Goal: Task Accomplishment & Management: Complete application form

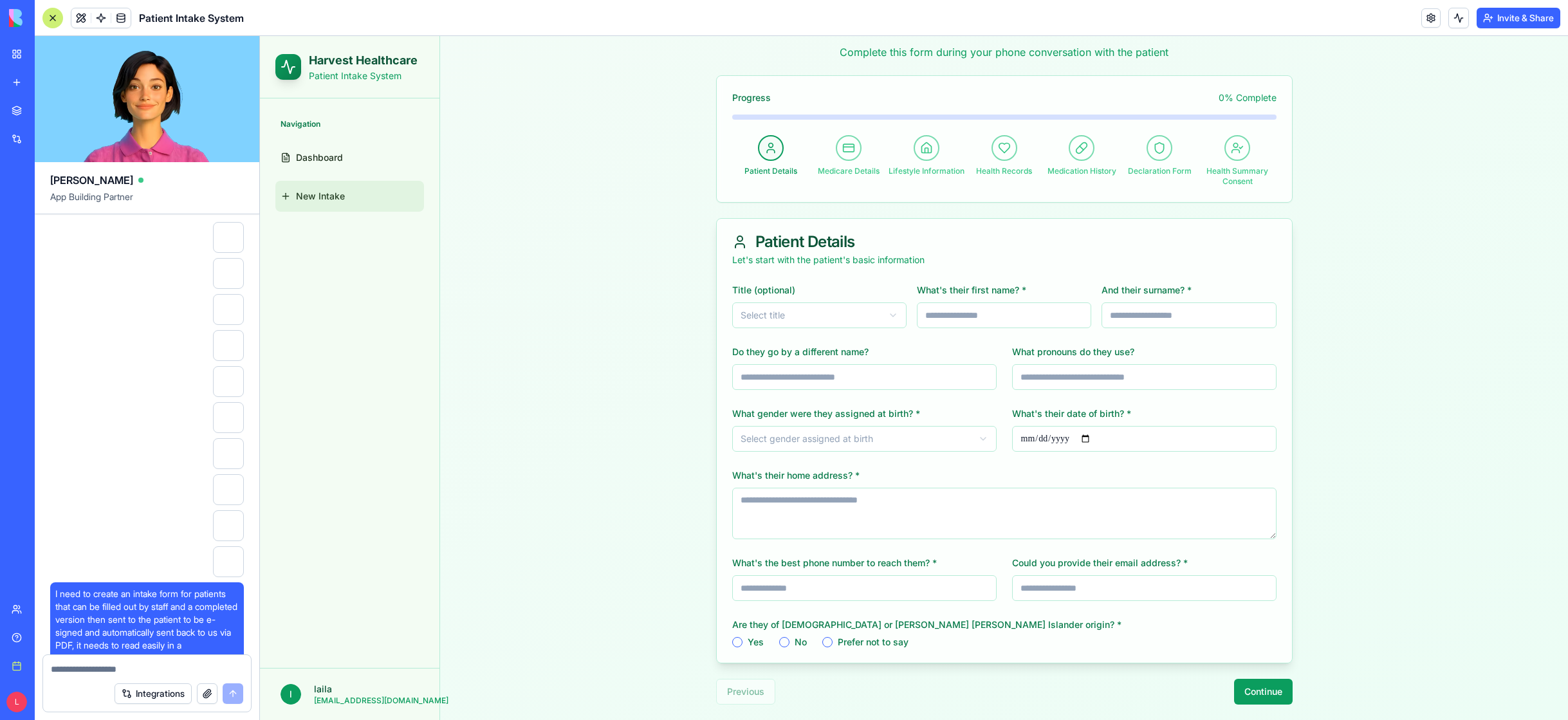
scroll to position [4071, 0]
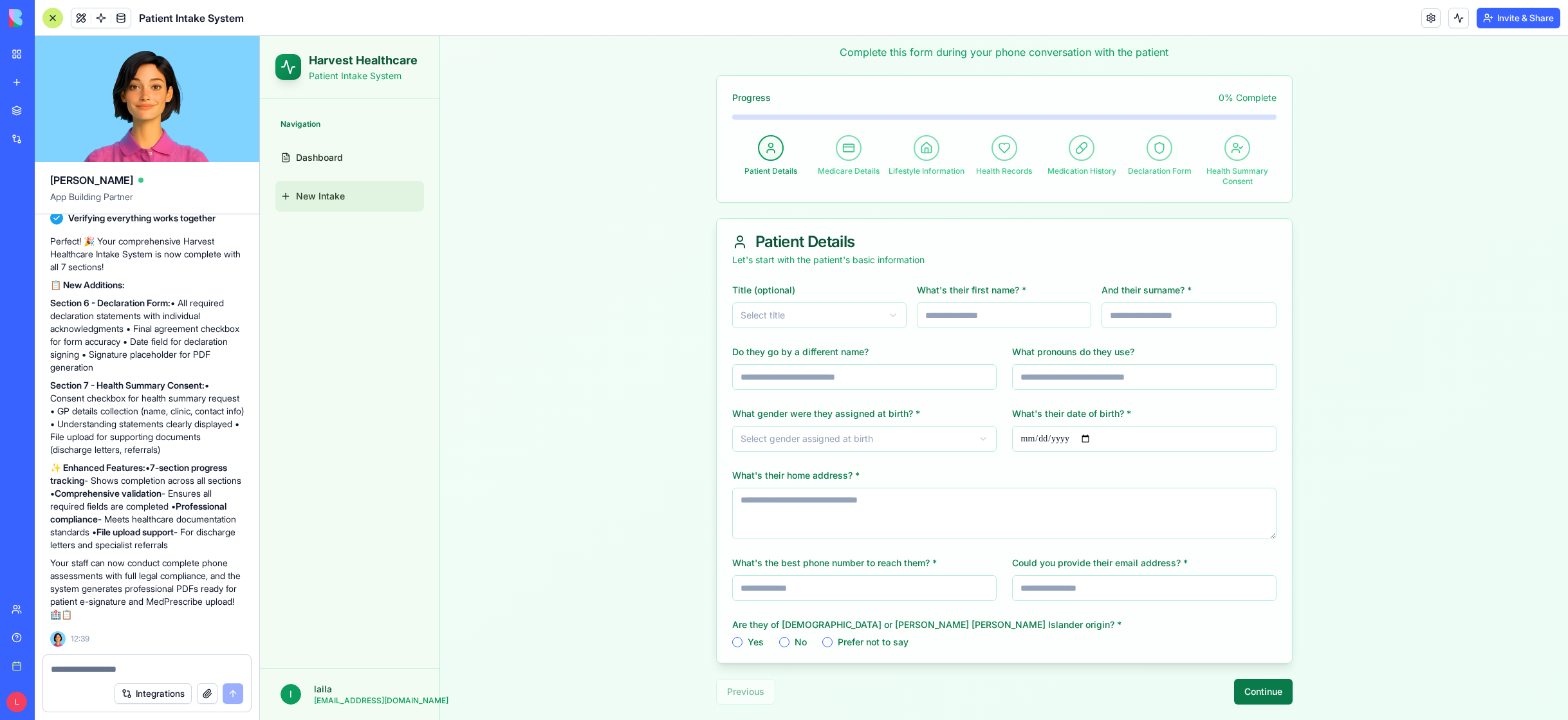
click at [1244, 691] on button "Continue" at bounding box center [1264, 691] width 58 height 26
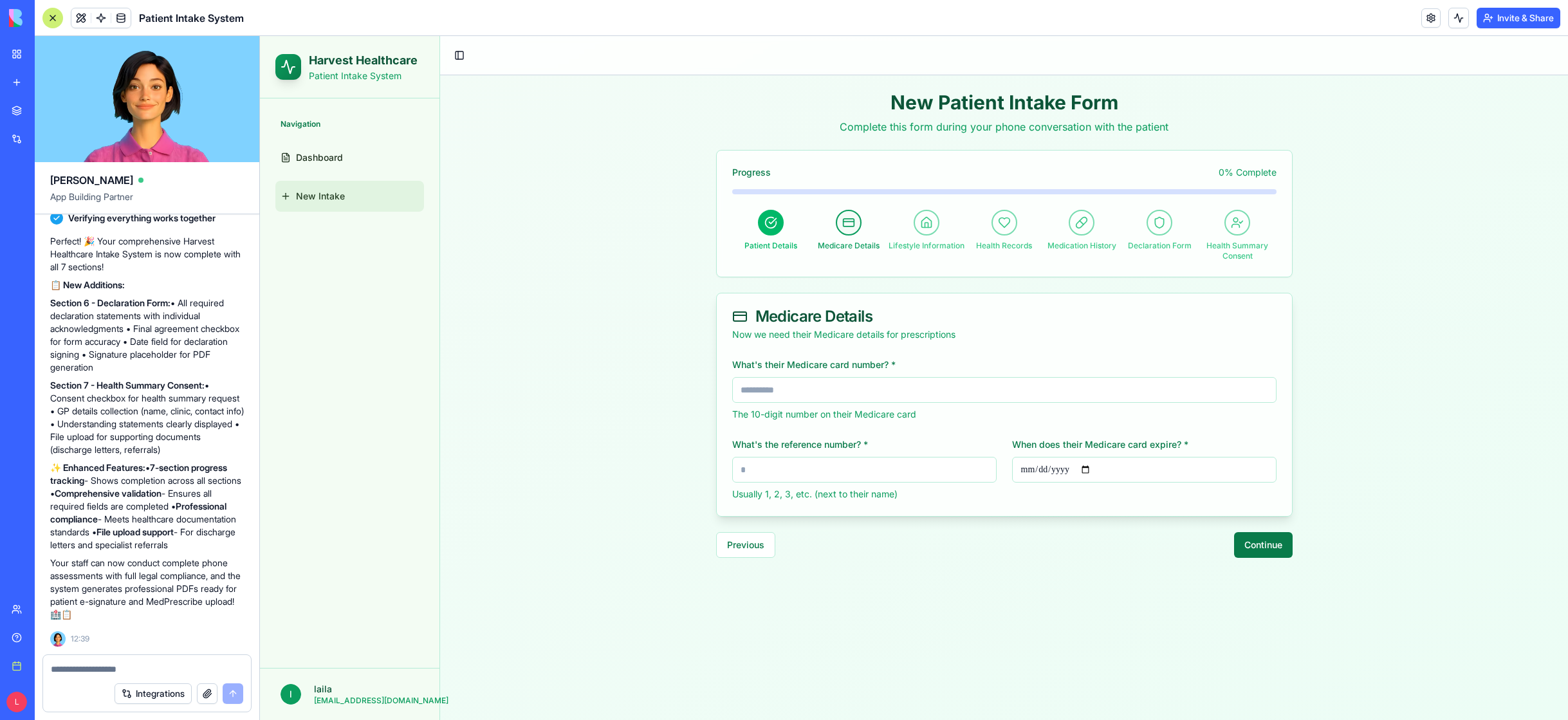
click at [1261, 542] on button "Continue" at bounding box center [1264, 545] width 58 height 26
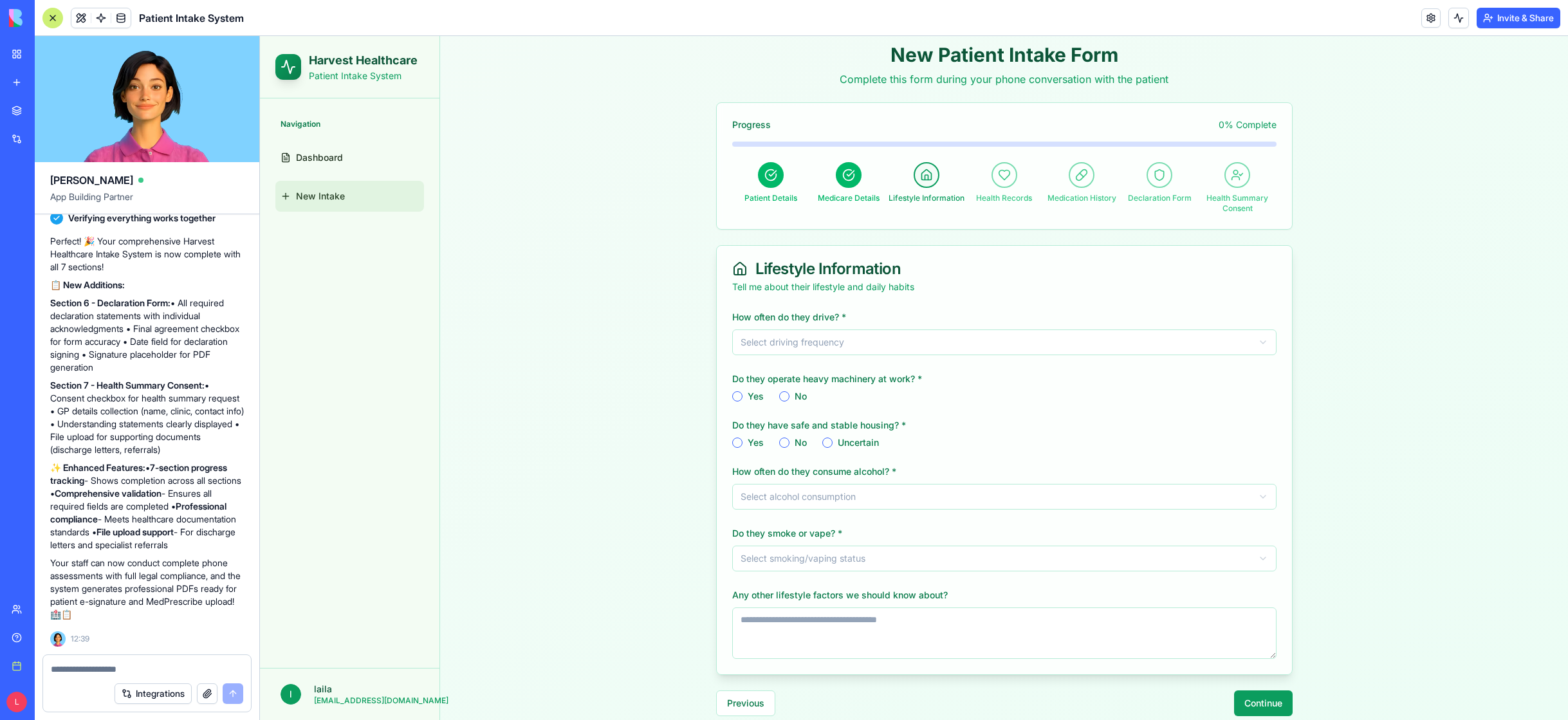
scroll to position [59, 0]
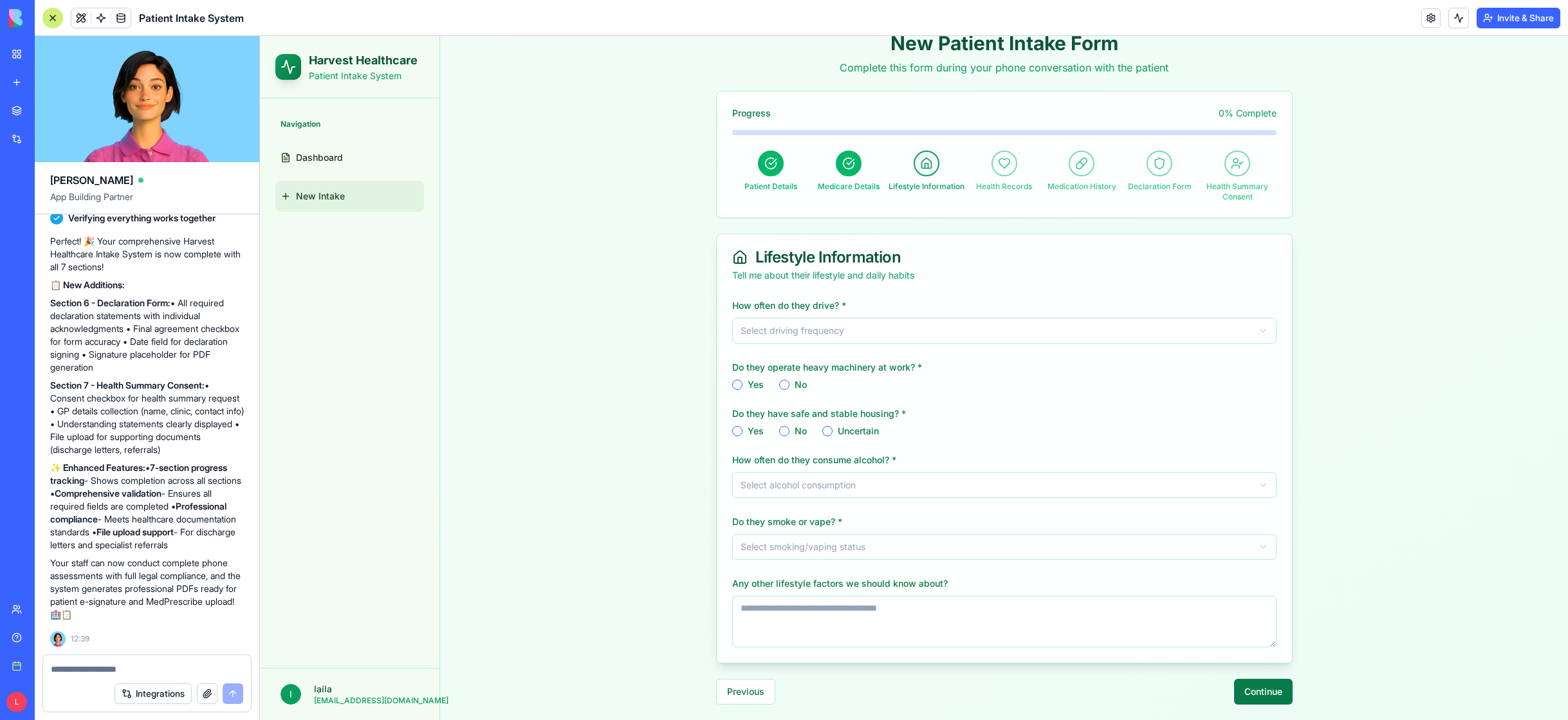
click at [1254, 688] on button "Continue" at bounding box center [1264, 691] width 58 height 26
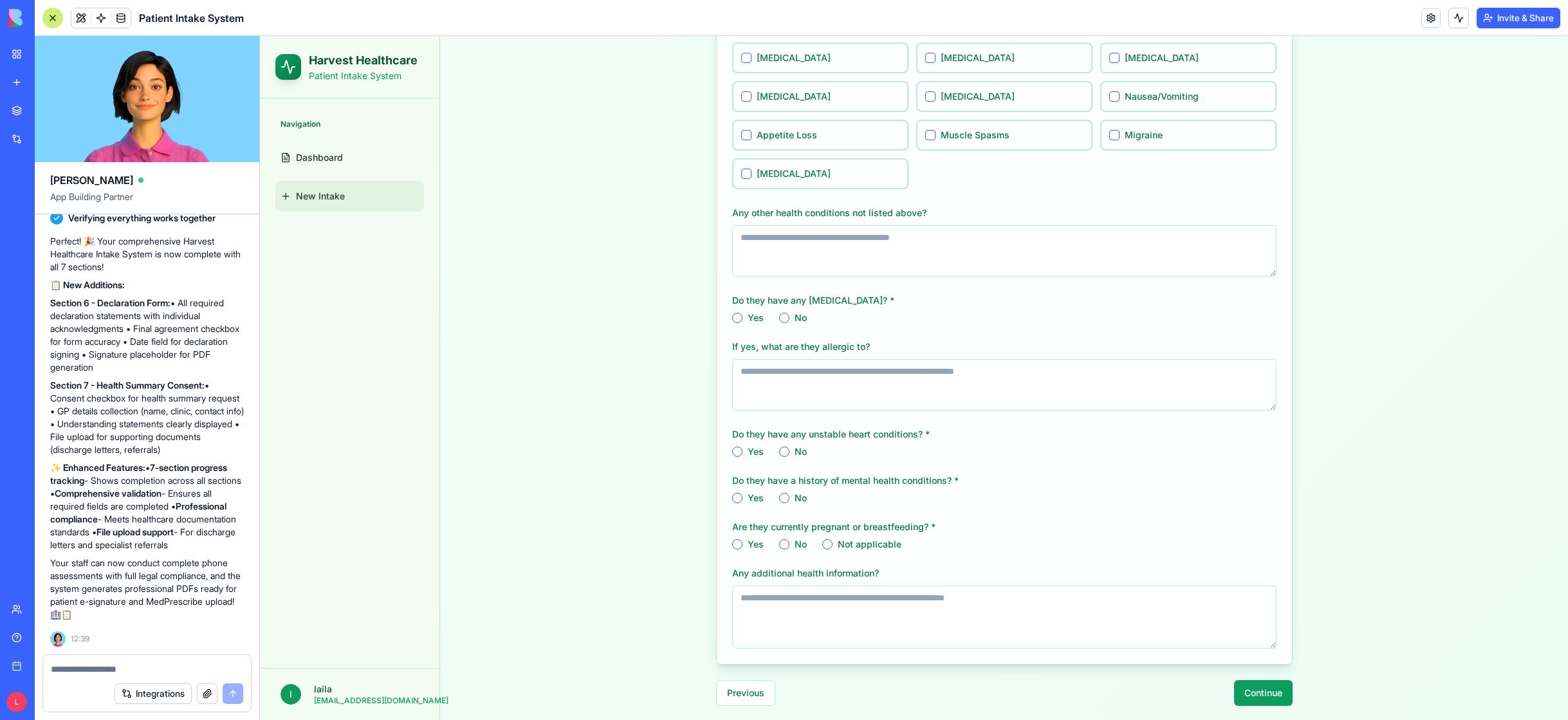
scroll to position [511, 0]
click at [1264, 693] on button "Continue" at bounding box center [1264, 691] width 58 height 26
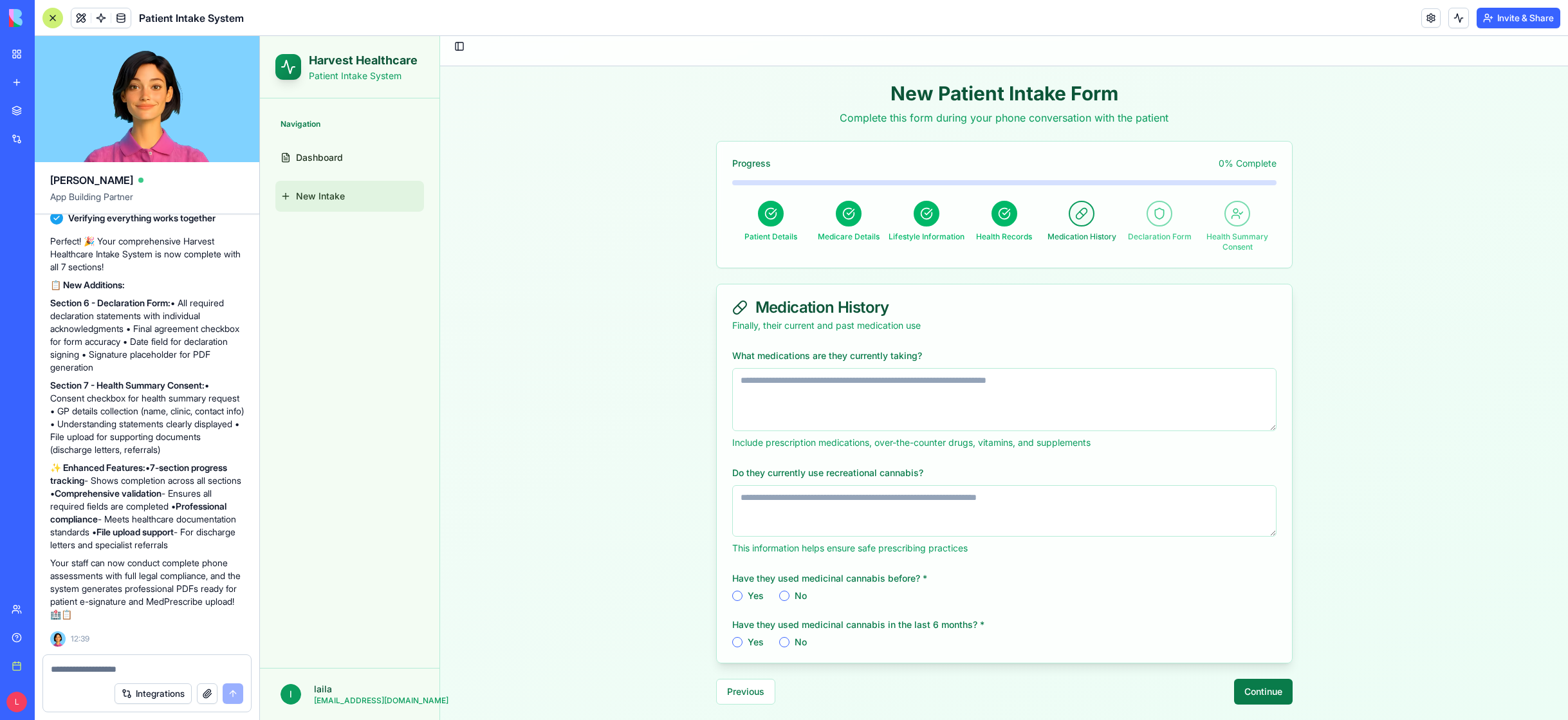
scroll to position [9, 0]
click at [136, 691] on button "Integrations" at bounding box center [153, 693] width 77 height 21
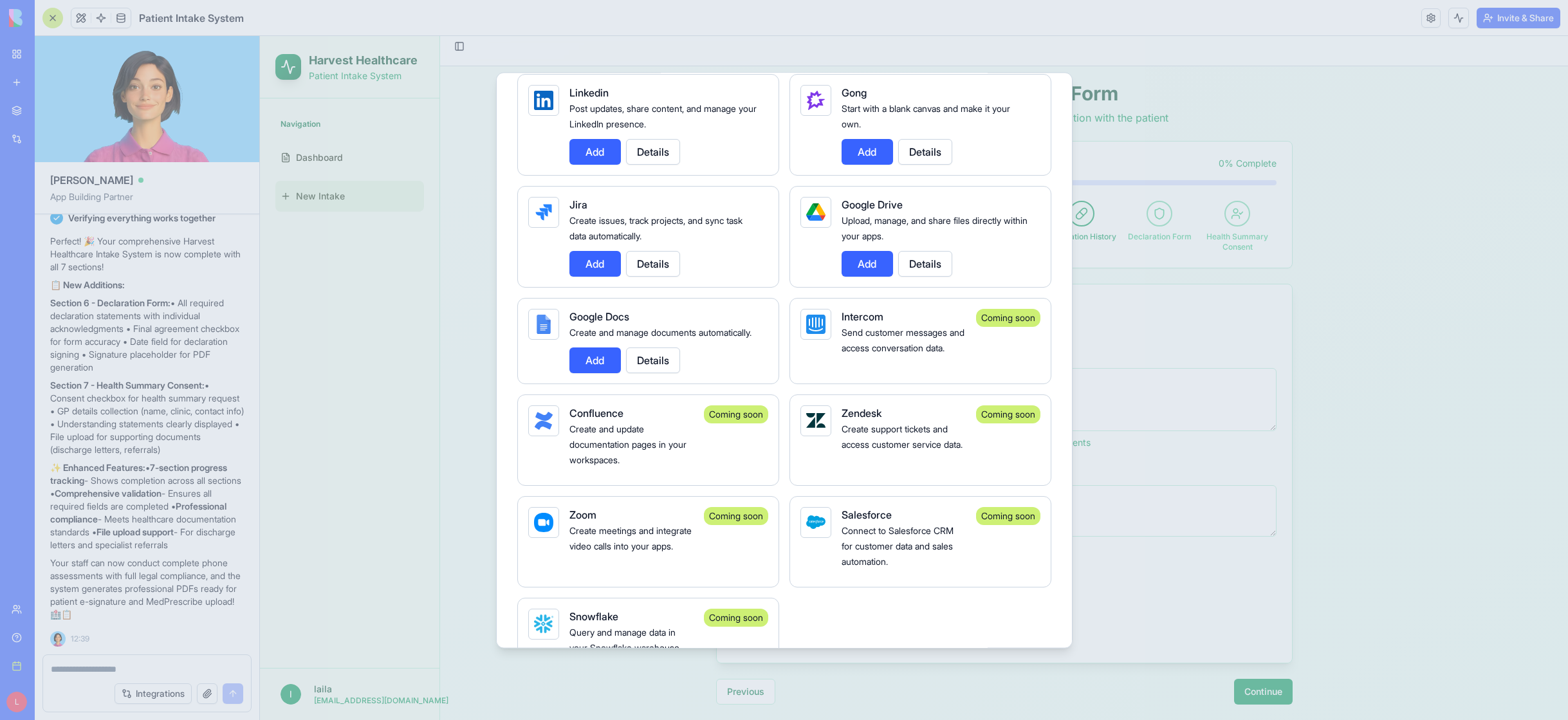
scroll to position [783, 0]
click at [596, 372] on button "Add" at bounding box center [595, 361] width 51 height 26
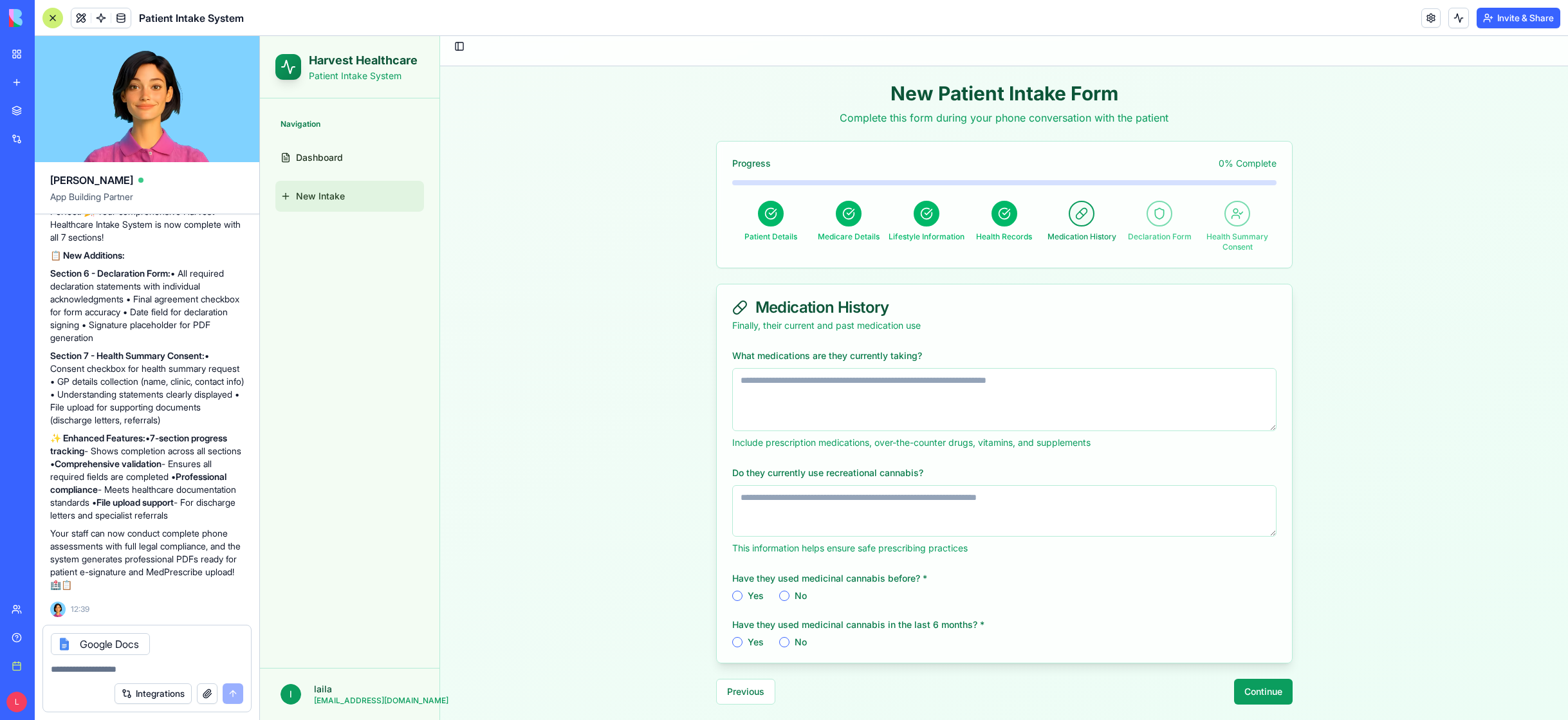
click at [97, 667] on textarea at bounding box center [147, 669] width 193 height 13
click at [232, 695] on div "Integrations" at bounding box center [179, 693] width 129 height 21
click at [130, 644] on div "Google Docs" at bounding box center [100, 644] width 99 height 22
click at [92, 669] on textarea at bounding box center [147, 669] width 193 height 13
click at [341, 155] on span "Dashboard" at bounding box center [320, 157] width 47 height 13
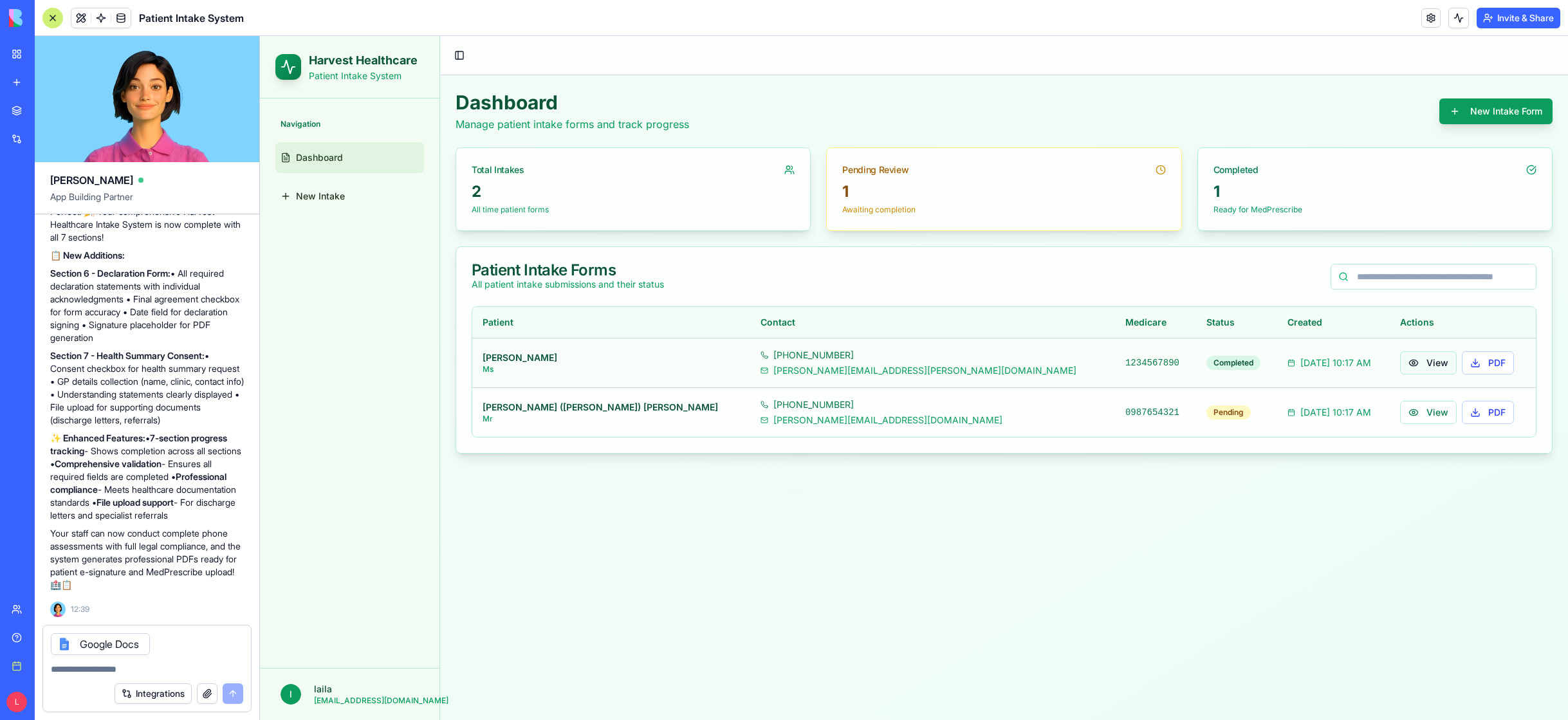
click at [1401, 367] on button "View" at bounding box center [1428, 363] width 56 height 23
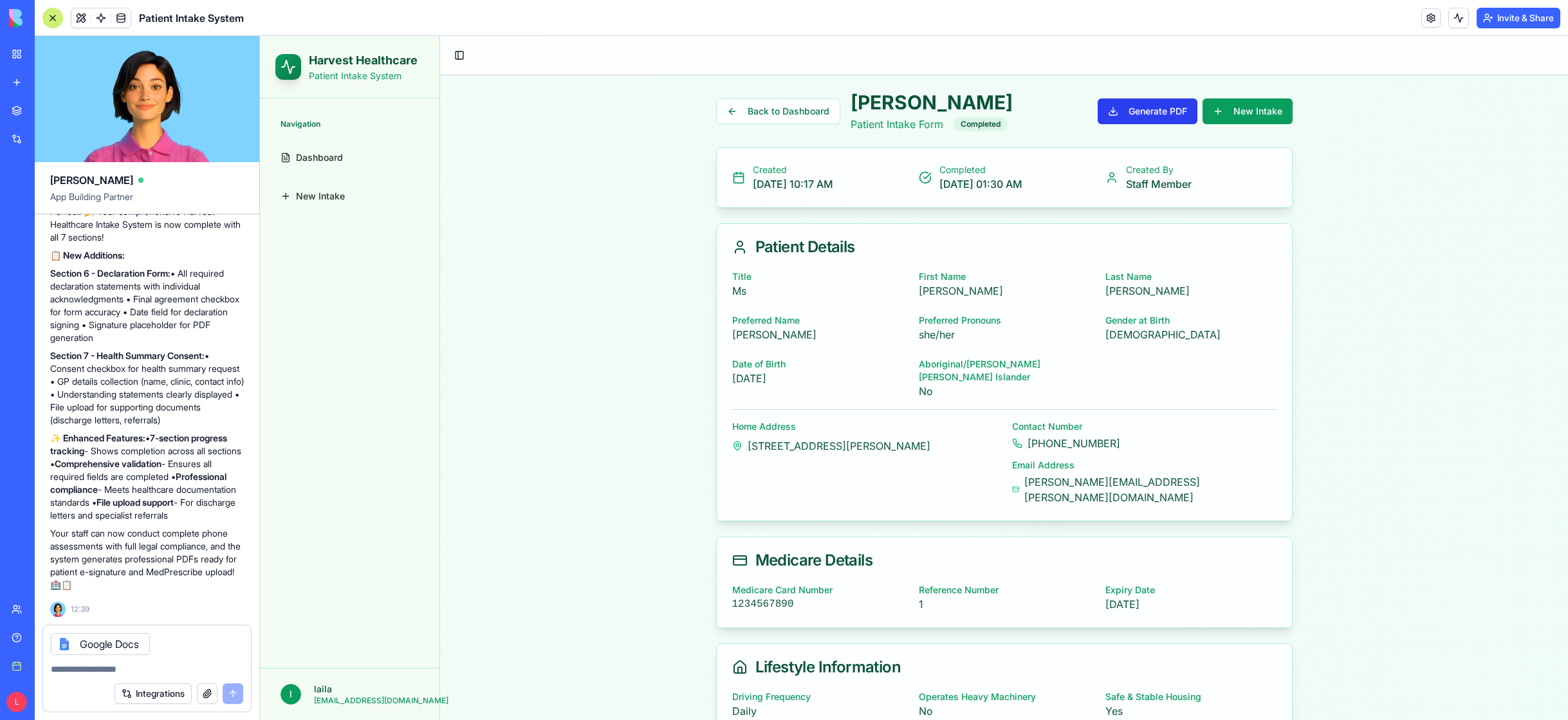
click at [1145, 113] on button "Generate PDF" at bounding box center [1147, 111] width 100 height 26
drag, startPoint x: 92, startPoint y: 664, endPoint x: 129, endPoint y: 662, distance: 37.1
click at [92, 664] on textarea at bounding box center [147, 669] width 193 height 13
drag, startPoint x: 92, startPoint y: 664, endPoint x: 79, endPoint y: 665, distance: 13.0
click at [90, 665] on textarea at bounding box center [147, 669] width 193 height 13
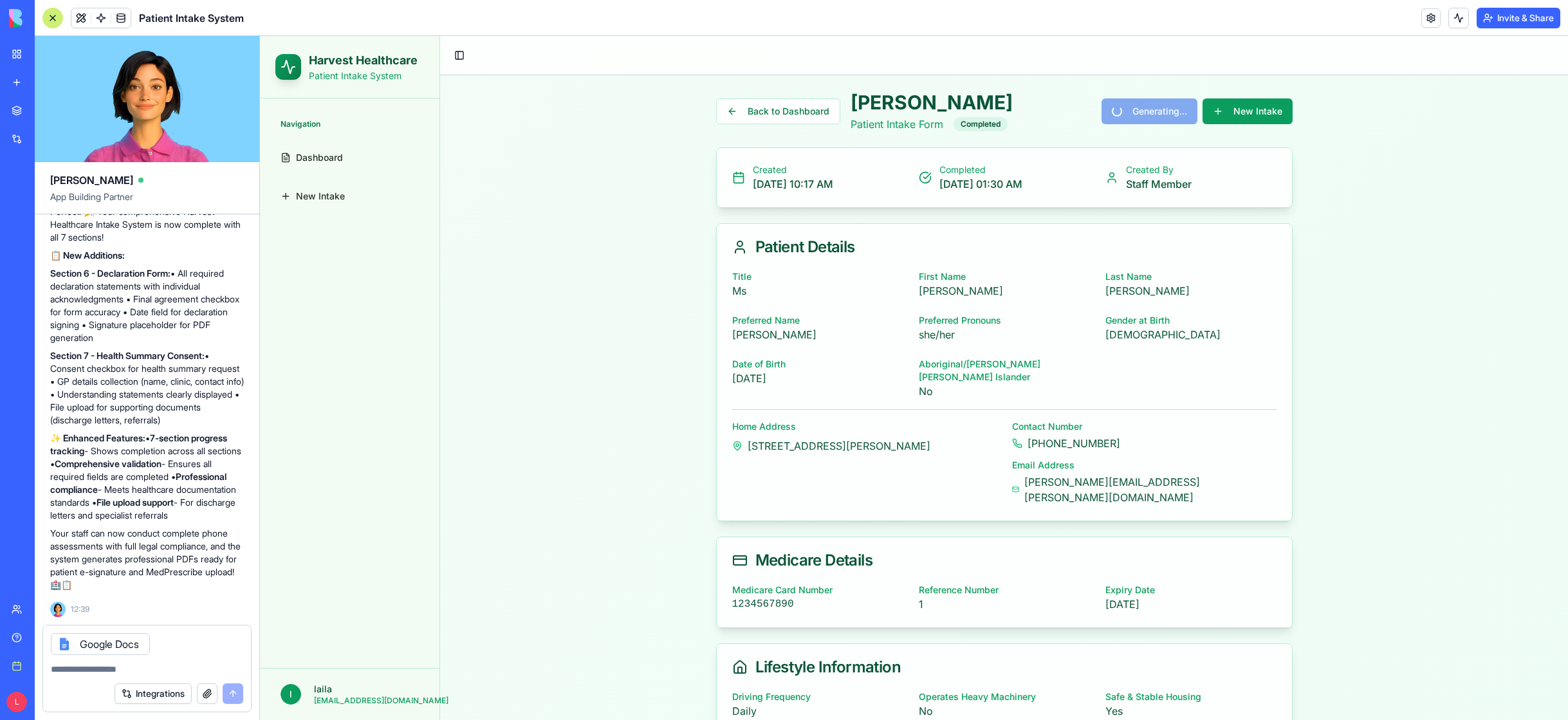
click at [78, 665] on textarea at bounding box center [147, 669] width 193 height 13
drag, startPoint x: 153, startPoint y: 644, endPoint x: 115, endPoint y: 638, distance: 38.5
click at [153, 644] on div "Google Docs" at bounding box center [147, 640] width 208 height 30
click at [67, 645] on icon at bounding box center [64, 644] width 10 height 10
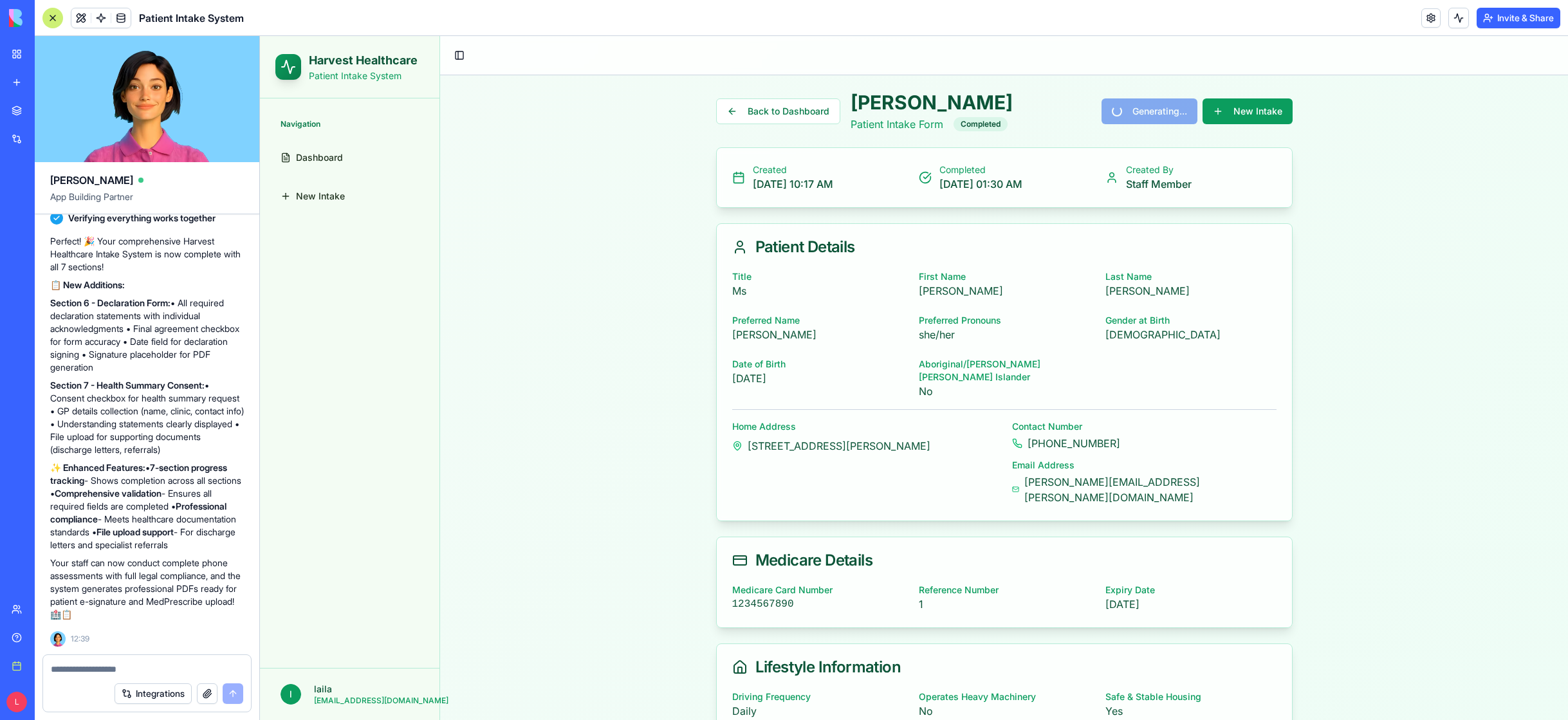
click at [68, 666] on textarea at bounding box center [147, 669] width 193 height 13
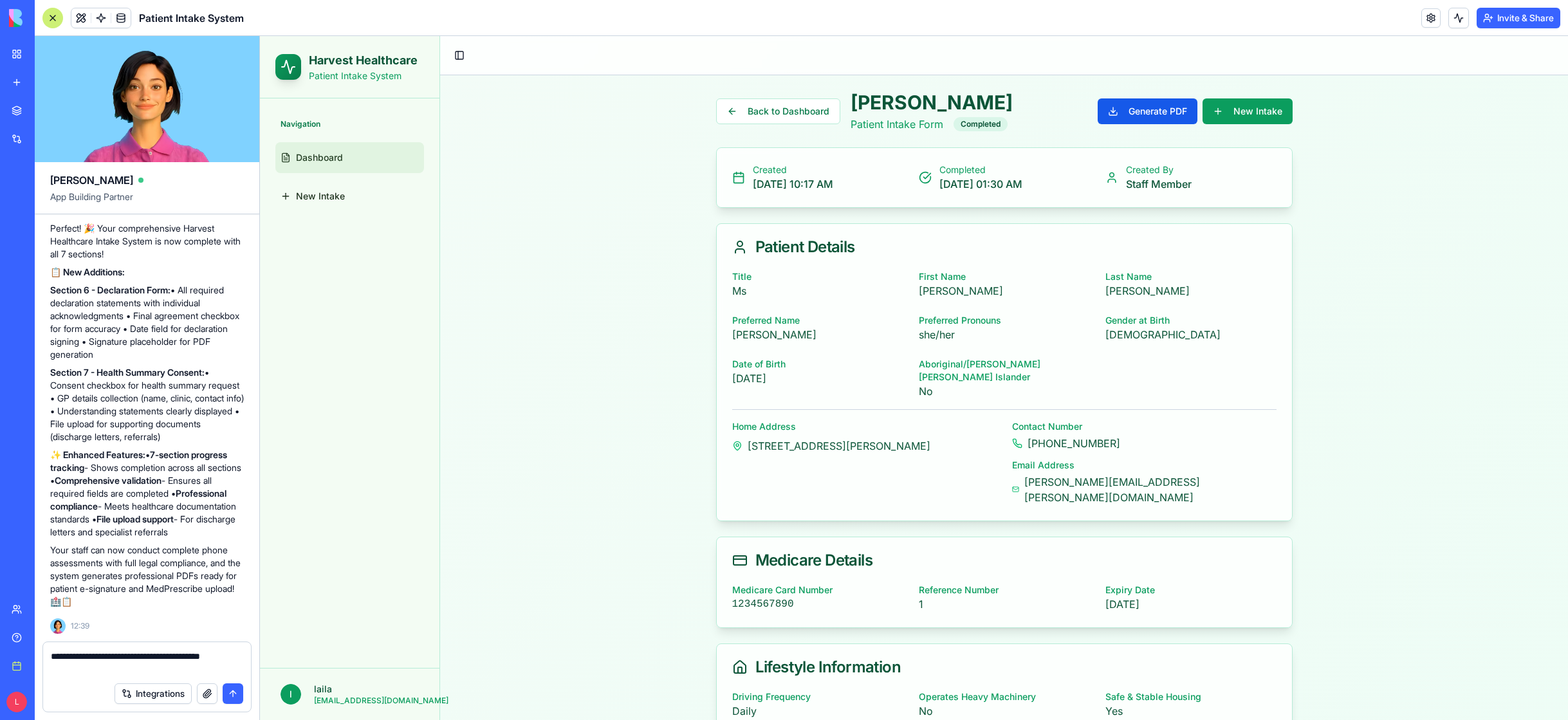
click at [307, 157] on span "Dashboard" at bounding box center [320, 157] width 47 height 13
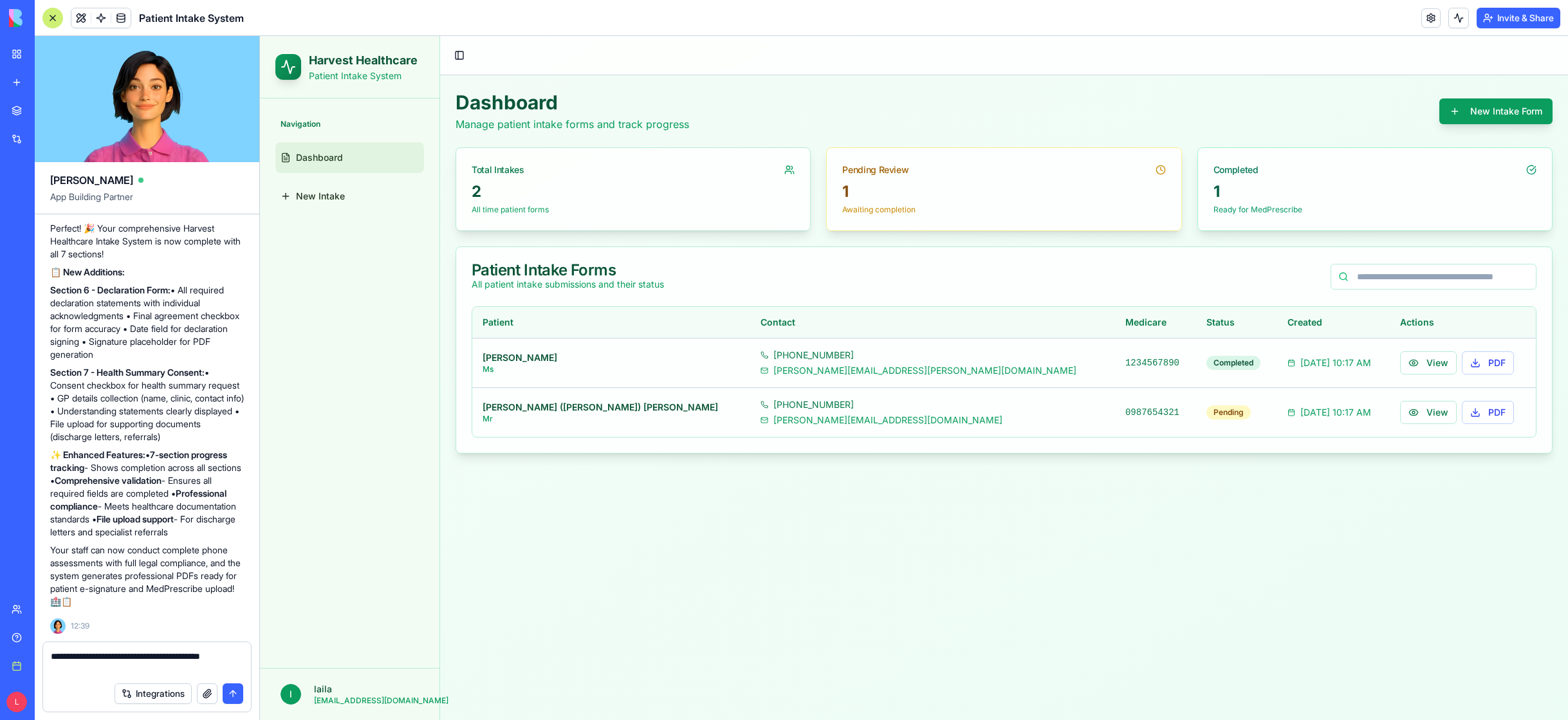
drag, startPoint x: 1122, startPoint y: 179, endPoint x: 1033, endPoint y: 173, distance: 89.2
click at [1120, 179] on div "Pending Review" at bounding box center [1004, 165] width 354 height 33
click at [888, 172] on div "Pending Review" at bounding box center [876, 169] width 66 height 13
click at [1401, 361] on button "View" at bounding box center [1428, 363] width 56 height 23
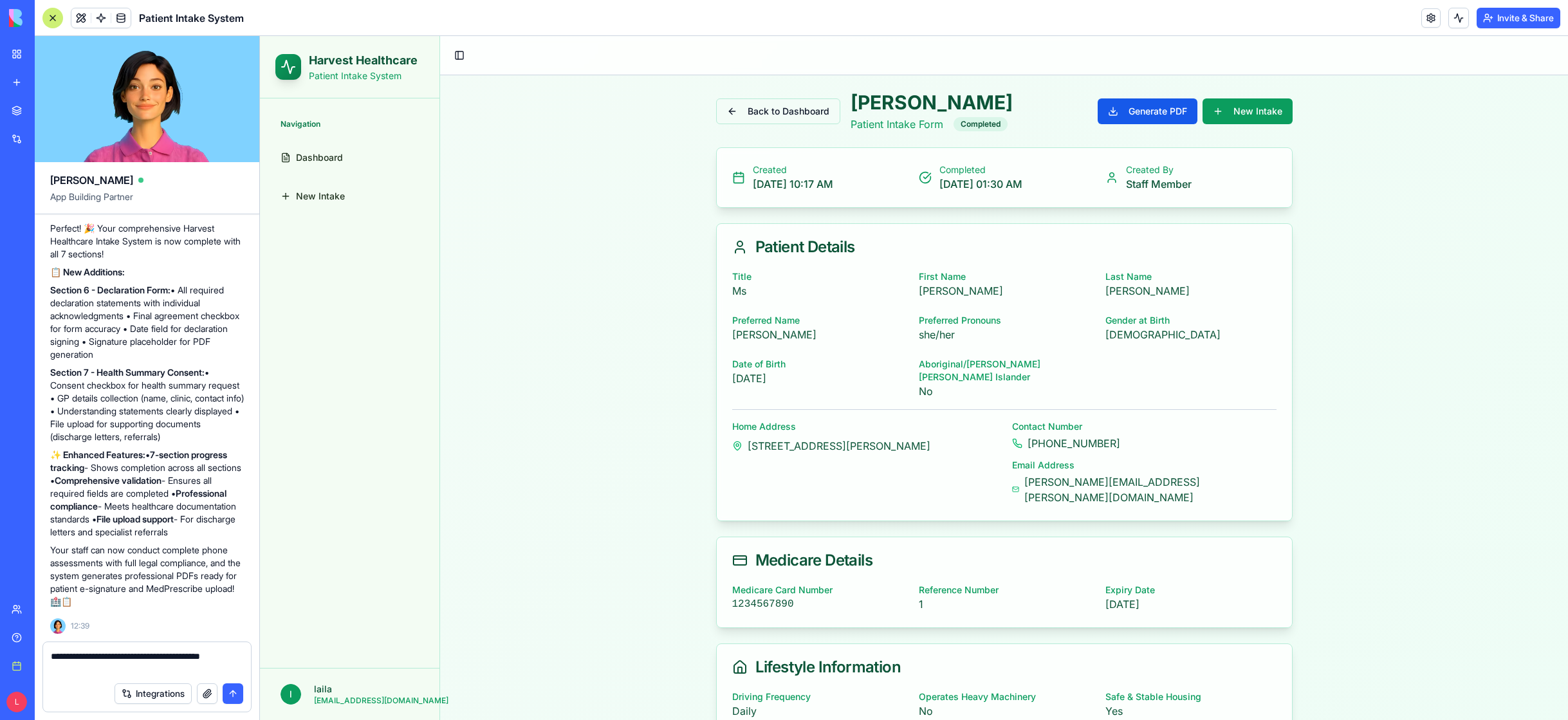
click at [729, 110] on button "Back to Dashboard" at bounding box center [778, 111] width 124 height 26
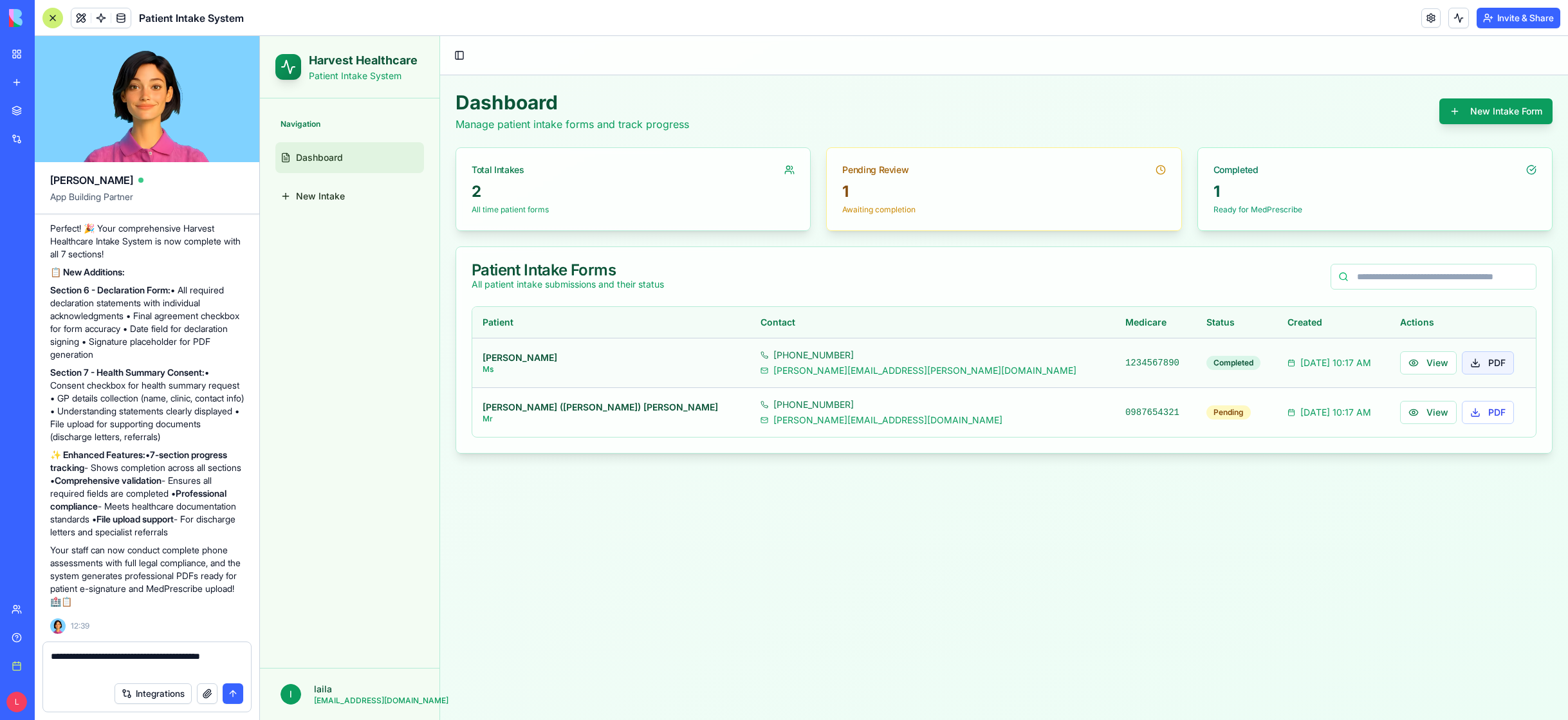
click at [1462, 369] on button "PDF" at bounding box center [1488, 363] width 52 height 23
click at [1401, 416] on button "View" at bounding box center [1428, 412] width 56 height 23
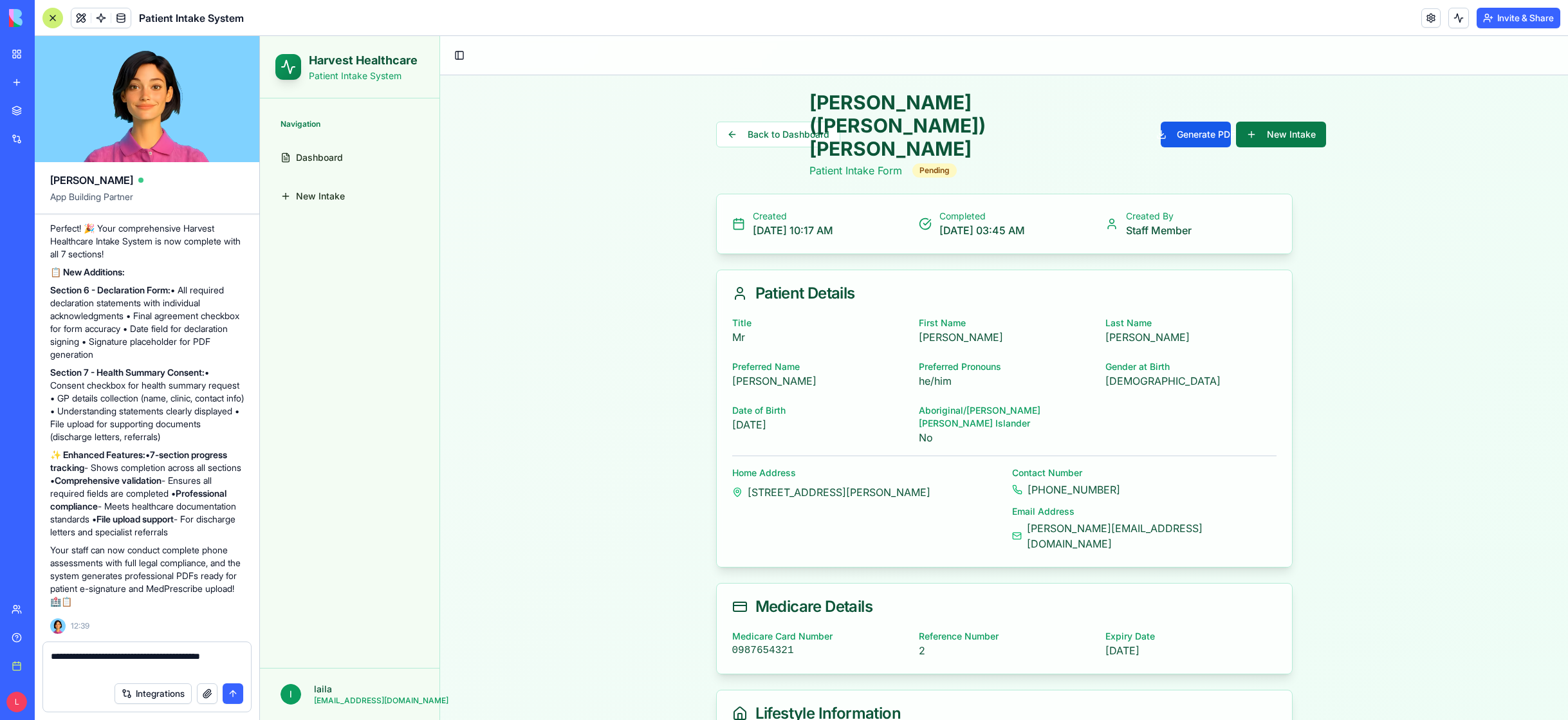
click at [1236, 122] on button "New Intake" at bounding box center [1282, 134] width 90 height 26
click at [1161, 122] on button "Generate PDF" at bounding box center [1196, 134] width 70 height 26
click at [957, 163] on div "Pending" at bounding box center [934, 170] width 45 height 14
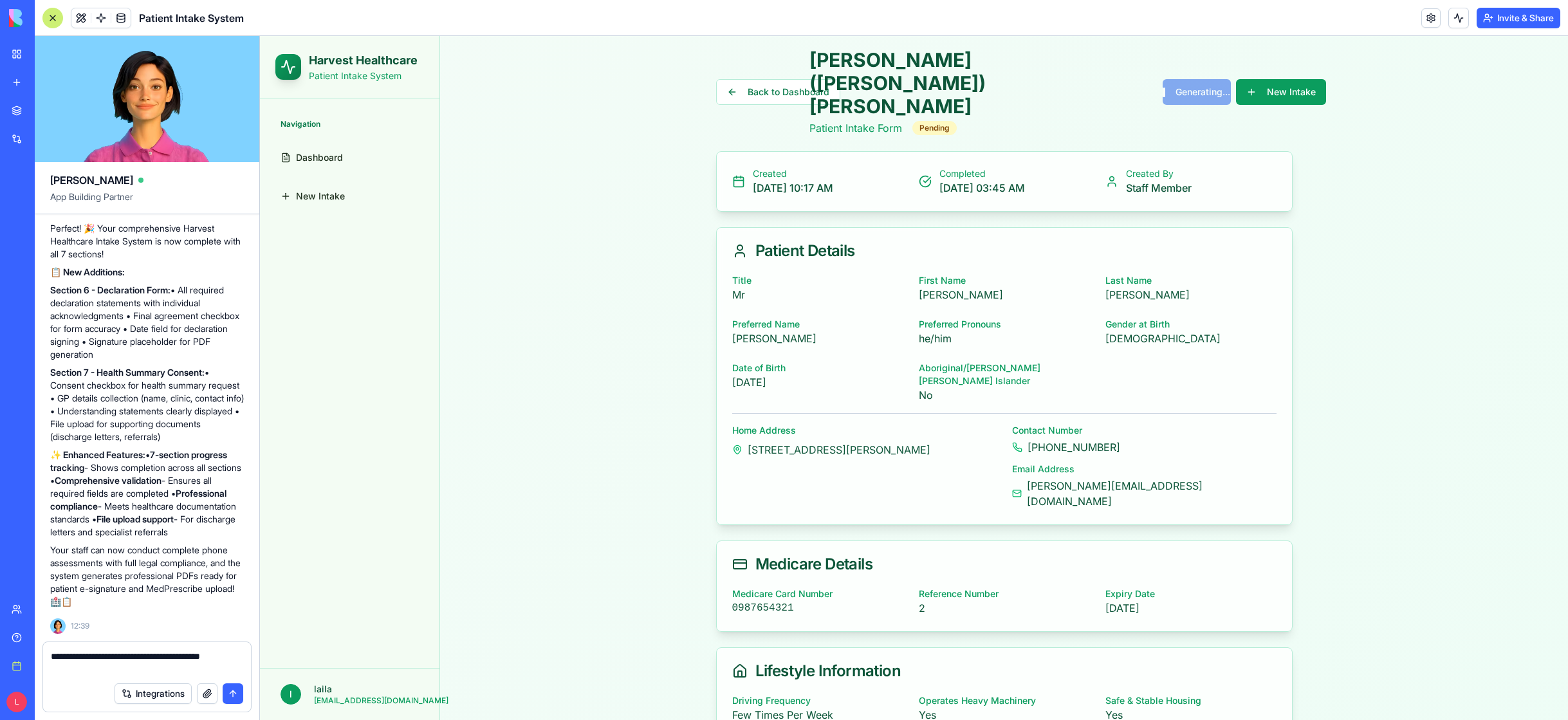
scroll to position [17, 0]
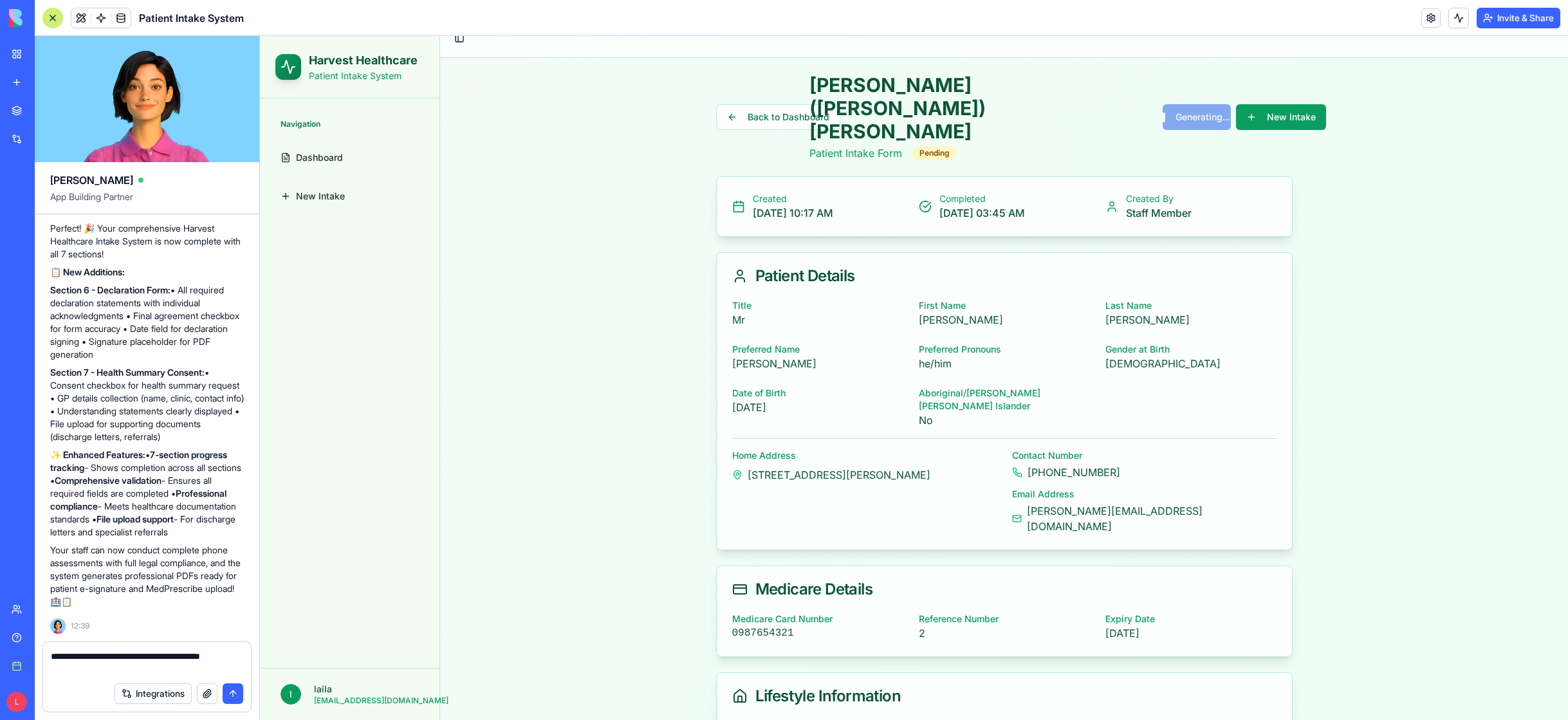
drag, startPoint x: 1301, startPoint y: 106, endPoint x: 1306, endPoint y: 116, distance: 11.2
click at [68, 673] on textarea "**********" at bounding box center [147, 662] width 193 height 26
click at [78, 18] on span at bounding box center [81, 18] width 36 height 36
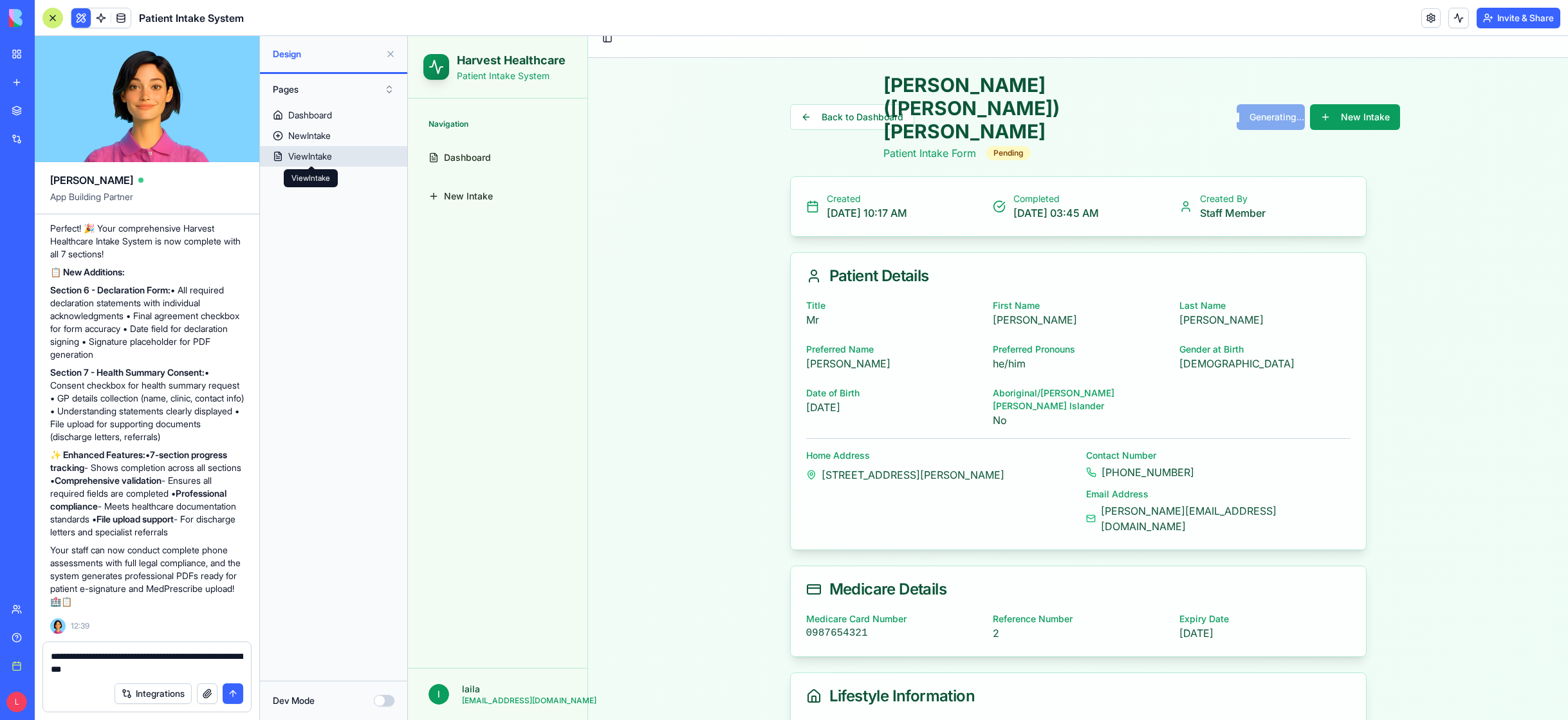
click at [298, 155] on div "ViewIntake" at bounding box center [310, 156] width 44 height 13
click at [303, 111] on div "Dashboard" at bounding box center [310, 115] width 44 height 13
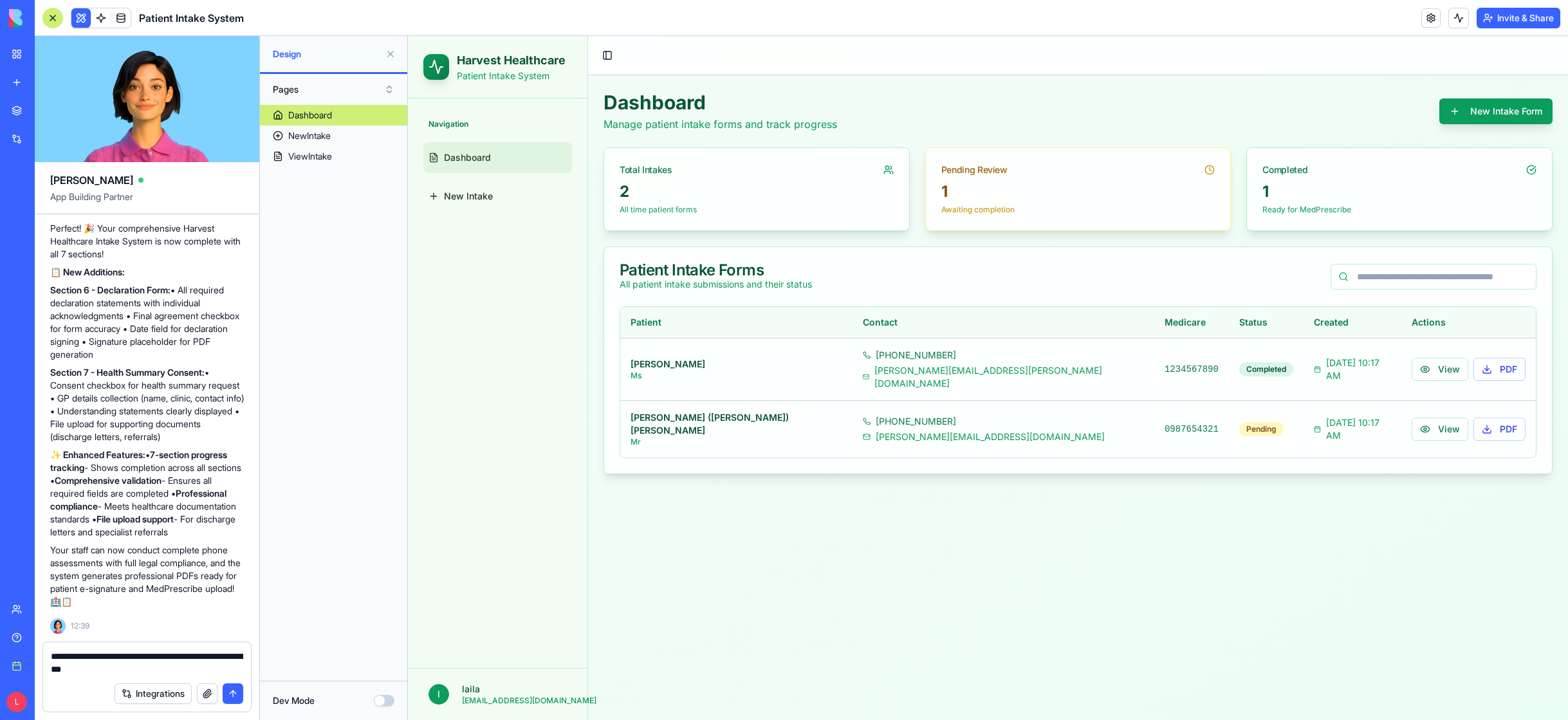
drag, startPoint x: 955, startPoint y: 174, endPoint x: 1040, endPoint y: 171, distance: 85.1
click at [963, 173] on div "Pending Review" at bounding box center [975, 169] width 66 height 13
click at [1210, 168] on polyline at bounding box center [1211, 169] width 2 height 3
drag, startPoint x: 1102, startPoint y: 414, endPoint x: 1111, endPoint y: 414, distance: 9.0
click at [1239, 422] on div "Pending" at bounding box center [1261, 428] width 45 height 14
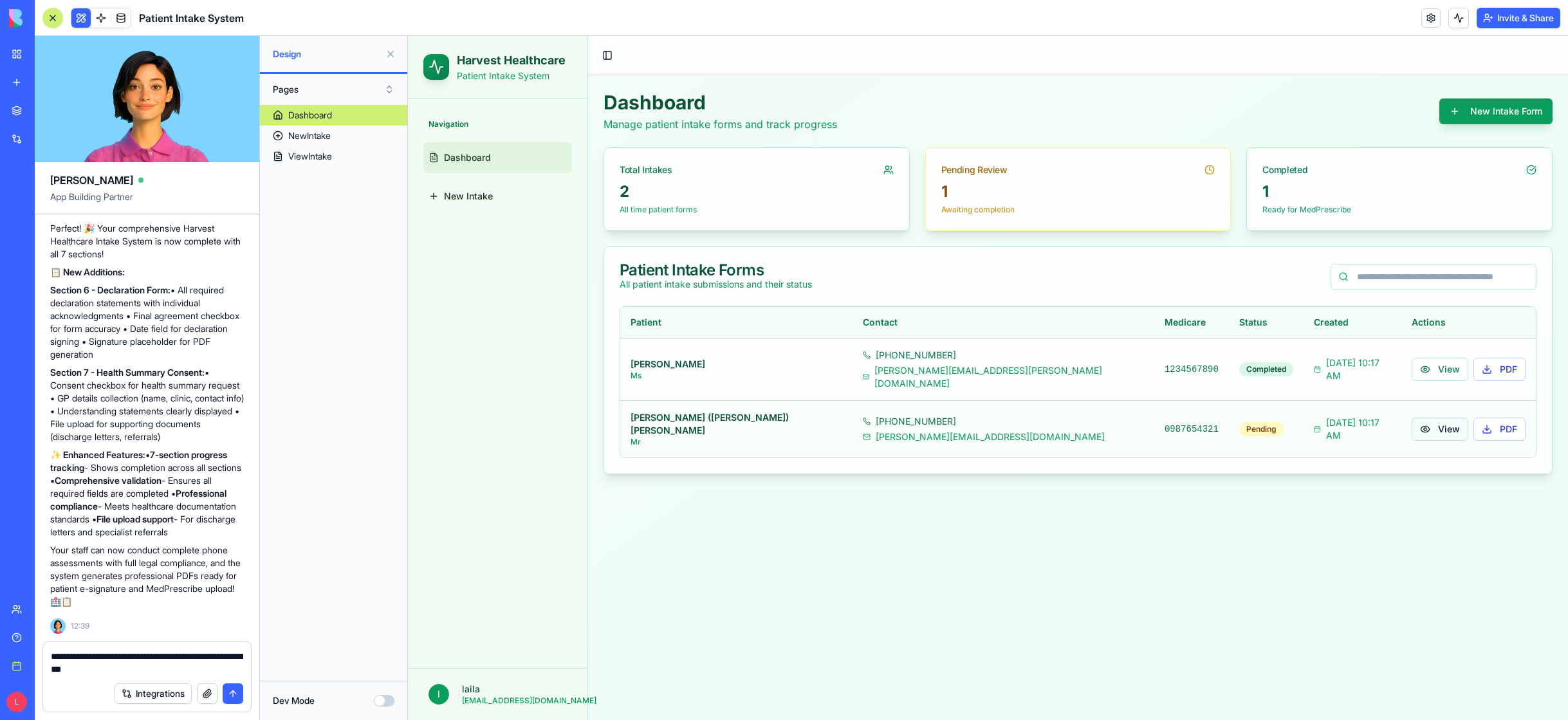
click at [1412, 418] on button "View" at bounding box center [1440, 429] width 56 height 23
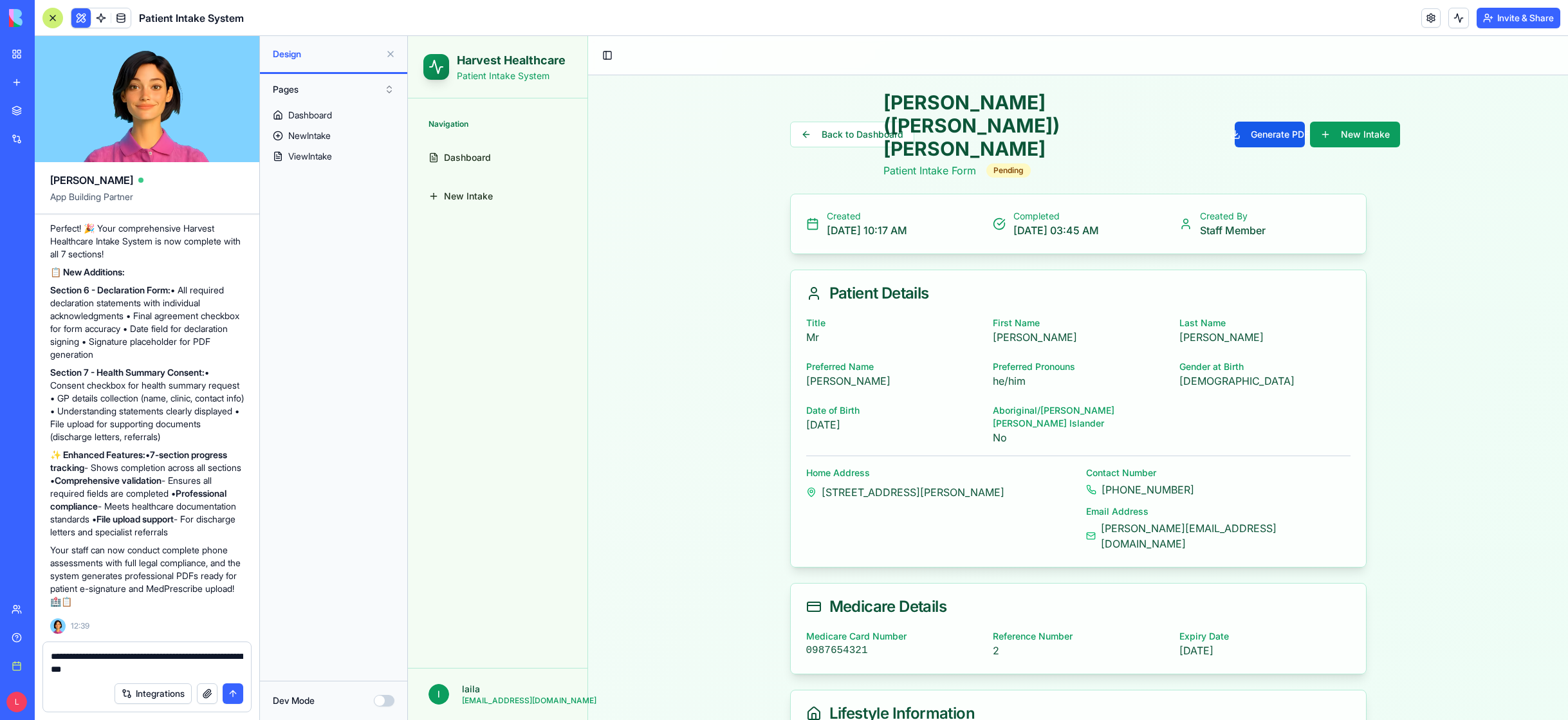
click at [142, 671] on textarea "**********" at bounding box center [147, 662] width 193 height 26
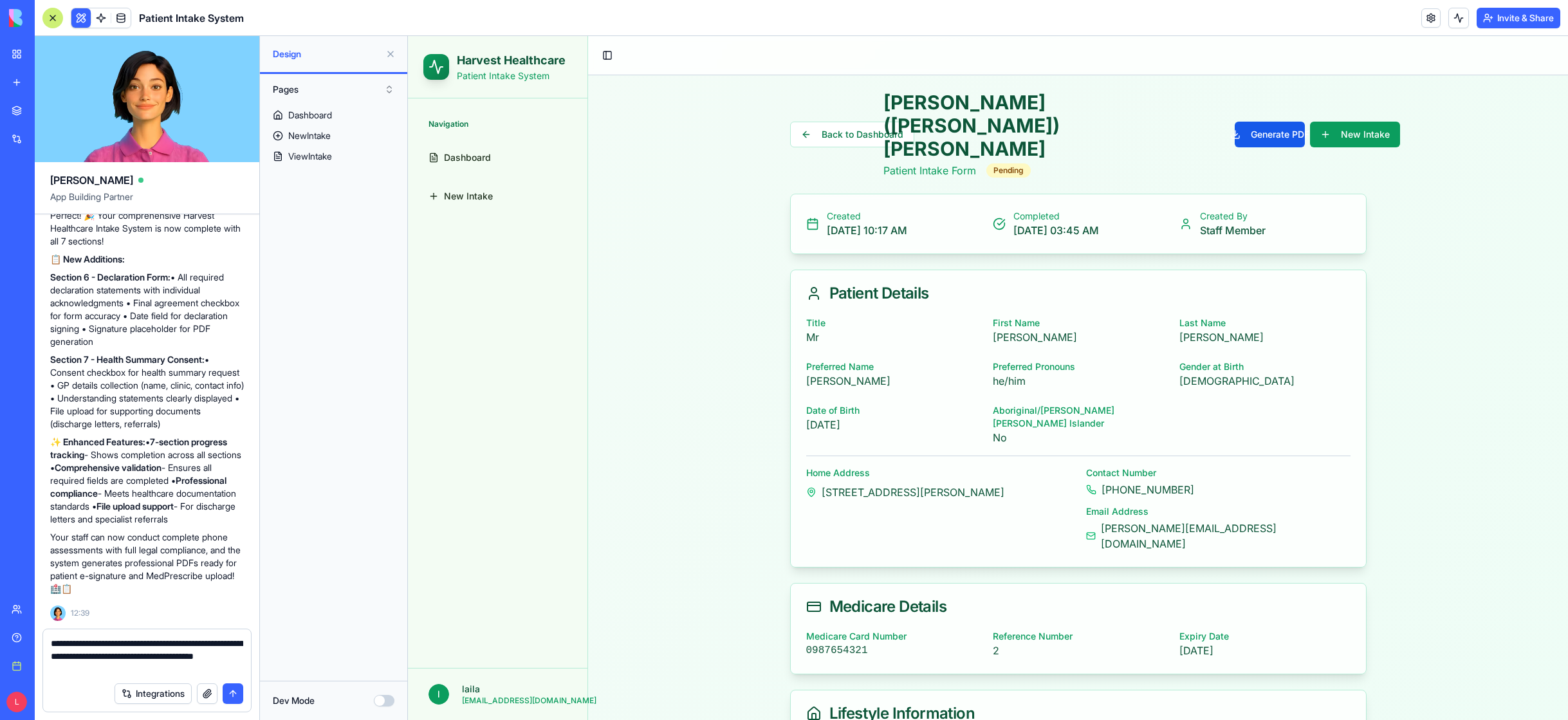
type textarea "**********"
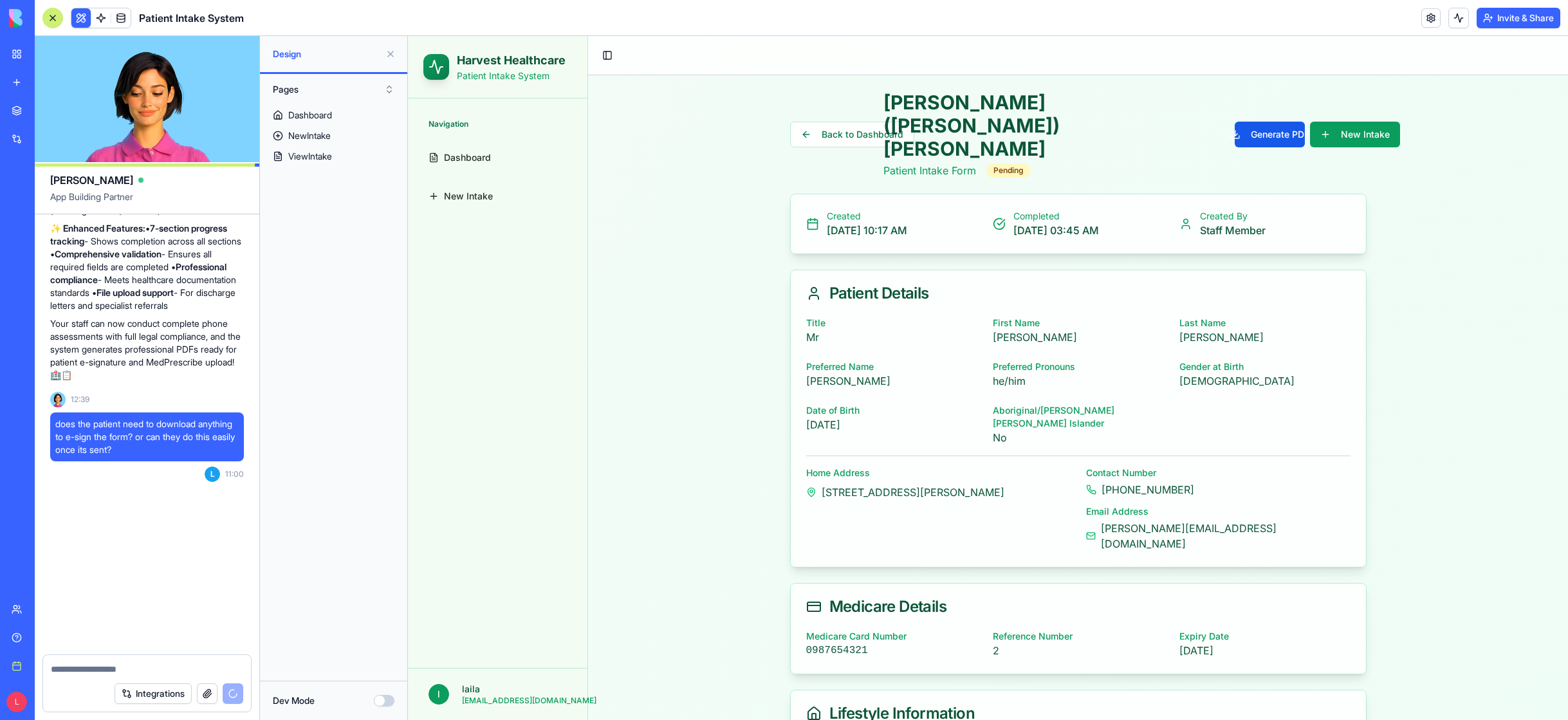
scroll to position [4524, 0]
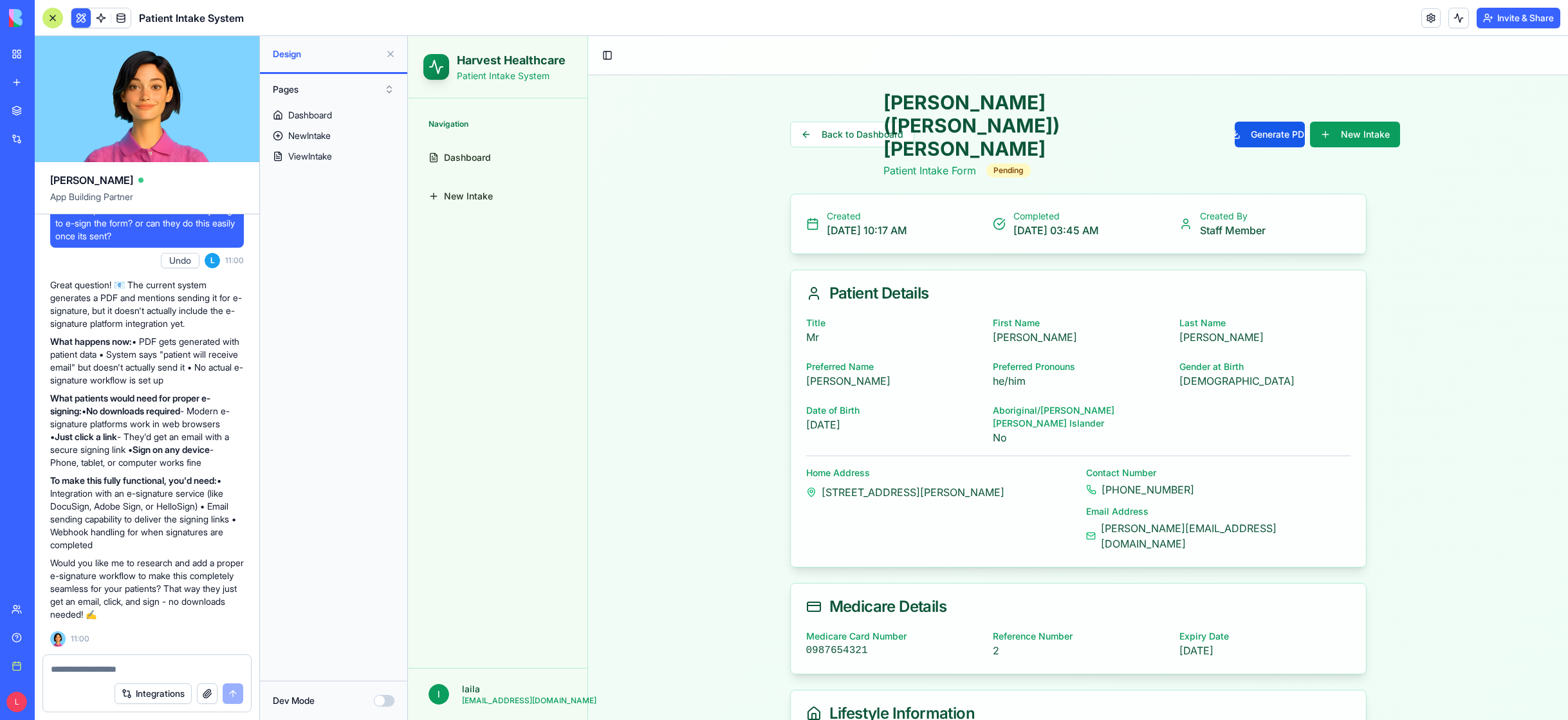
click at [78, 664] on textarea at bounding box center [147, 669] width 193 height 13
type textarea "**********"
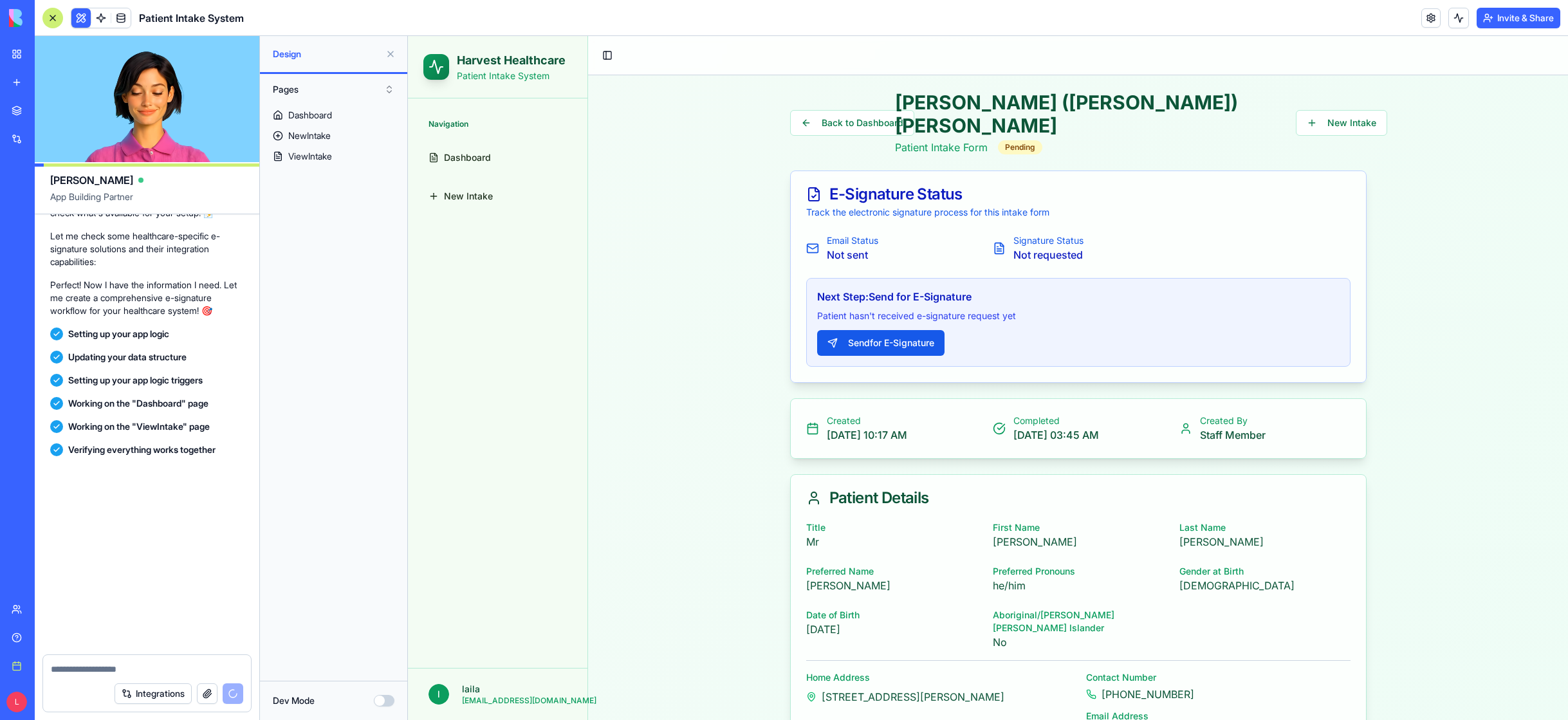
scroll to position [5308, 0]
